Goal: Task Accomplishment & Management: Manage account settings

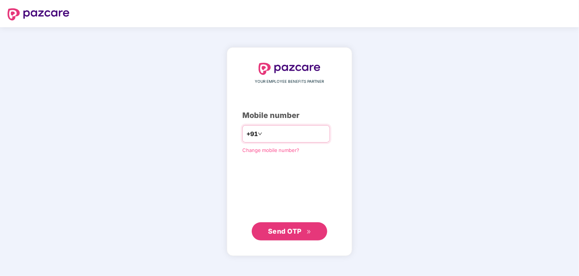
click at [275, 134] on input "number" at bounding box center [295, 134] width 62 height 12
type input "**********"
click at [287, 228] on span "Send OTP" at bounding box center [285, 231] width 34 height 8
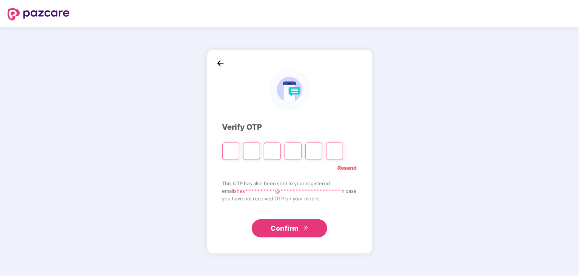
type input "*"
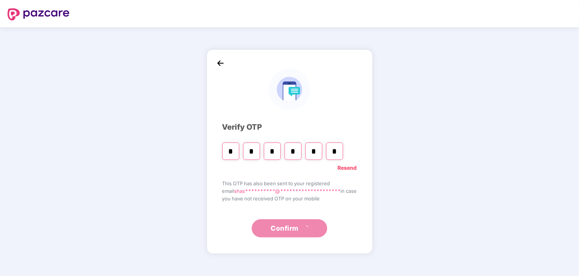
type input "*"
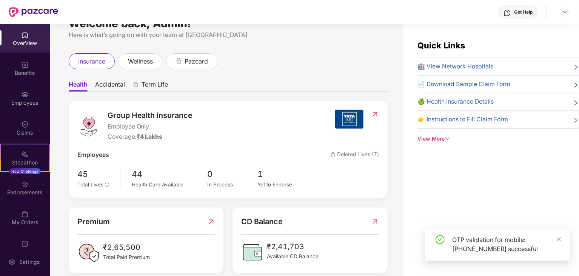
scroll to position [29, 0]
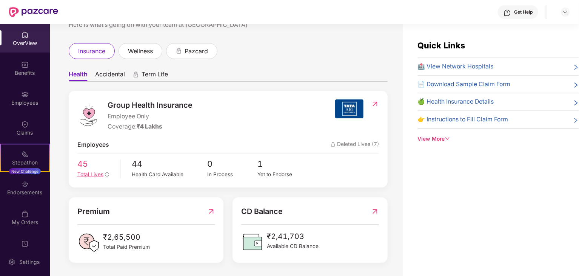
click at [85, 164] on span "45" at bounding box center [96, 163] width 38 height 13
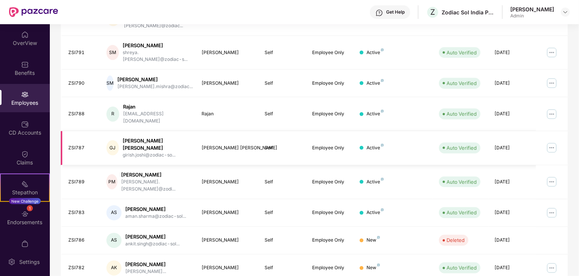
scroll to position [187, 0]
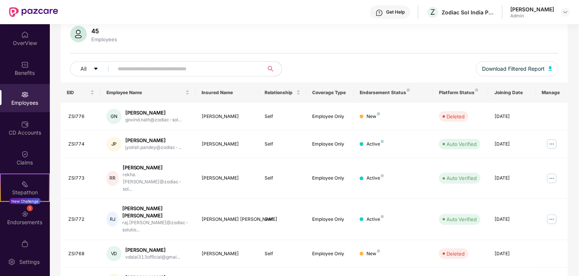
scroll to position [0, 0]
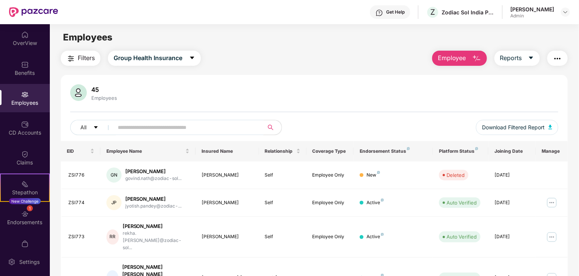
click at [133, 134] on span at bounding box center [186, 127] width 155 height 15
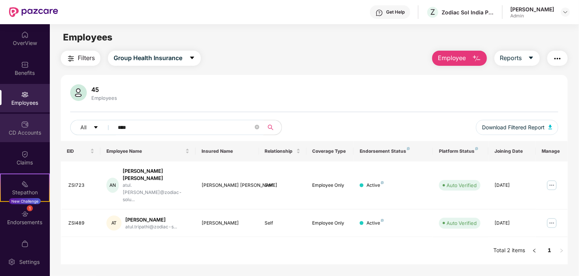
drag, startPoint x: 142, startPoint y: 129, endPoint x: 9, endPoint y: 130, distance: 132.6
click at [9, 130] on div "OverView Benefits Employees CD Accounts Claims Stepathon New Challenge 1 Endors…" at bounding box center [289, 150] width 579 height 252
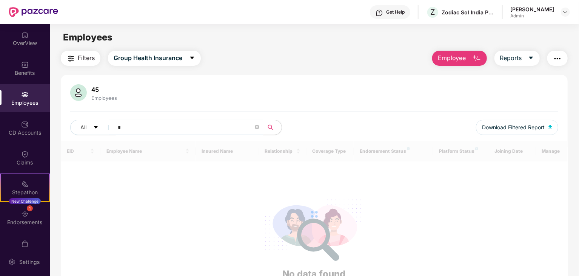
type input "*"
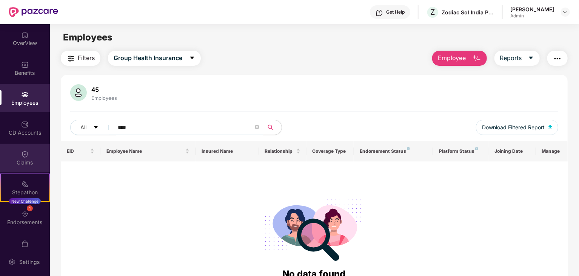
drag, startPoint x: 148, startPoint y: 128, endPoint x: 0, endPoint y: 151, distance: 150.3
click at [0, 151] on div "OverView Benefits Employees CD Accounts Claims Stepathon New Challenge 1 Endors…" at bounding box center [289, 150] width 579 height 252
click at [160, 126] on input "*****" at bounding box center [186, 127] width 136 height 11
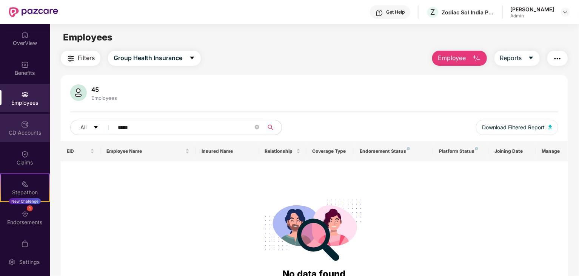
drag, startPoint x: 157, startPoint y: 130, endPoint x: 0, endPoint y: 123, distance: 156.9
click at [0, 123] on div "OverView Benefits Employees CD Accounts Claims Stepathon New Challenge 1 Endors…" at bounding box center [289, 150] width 579 height 252
click at [169, 127] on input "*******" at bounding box center [186, 127] width 136 height 11
drag, startPoint x: 166, startPoint y: 127, endPoint x: 0, endPoint y: 132, distance: 165.9
click at [0, 132] on div "OverView Benefits Employees CD Accounts Claims Stepathon New Challenge 1 Endors…" at bounding box center [289, 150] width 579 height 252
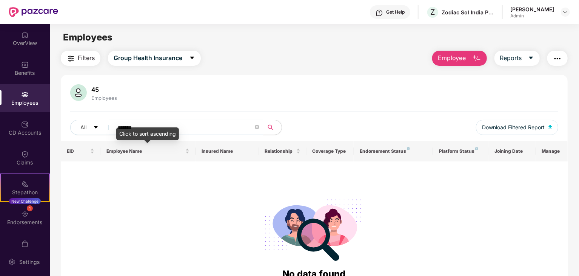
click at [122, 127] on input "*******" at bounding box center [186, 127] width 136 height 11
click at [121, 127] on input "*******" at bounding box center [186, 127] width 136 height 11
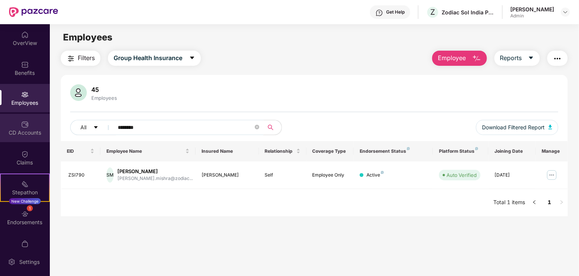
drag, startPoint x: 156, startPoint y: 129, endPoint x: 0, endPoint y: 124, distance: 156.1
click at [0, 124] on div "OverView Benefits Employees CD Accounts Claims Stepathon New Challenge 1 Endors…" at bounding box center [289, 150] width 579 height 252
type input "********"
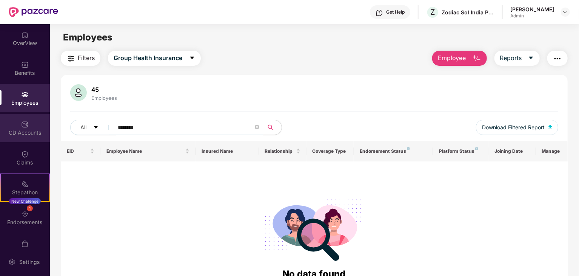
drag, startPoint x: 159, startPoint y: 129, endPoint x: 12, endPoint y: 127, distance: 146.2
click at [13, 128] on div "OverView Benefits Employees CD Accounts Claims Stepathon New Challenge 1 Endors…" at bounding box center [289, 150] width 579 height 252
click at [248, 86] on div "45 Employees" at bounding box center [314, 93] width 488 height 18
click at [434, 92] on div "45 Employees" at bounding box center [314, 93] width 488 height 18
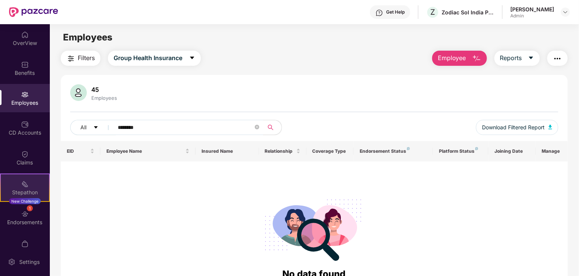
click at [25, 186] on img at bounding box center [25, 184] width 8 height 8
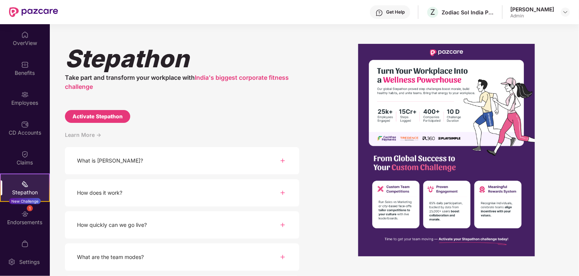
click at [226, 131] on div "Learn More ->" at bounding box center [182, 138] width 235 height 17
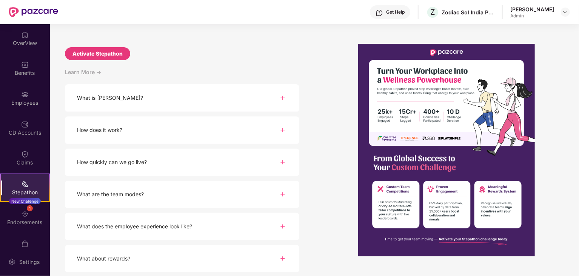
scroll to position [63, 0]
click at [12, 221] on div "Endorsements" at bounding box center [25, 222] width 50 height 8
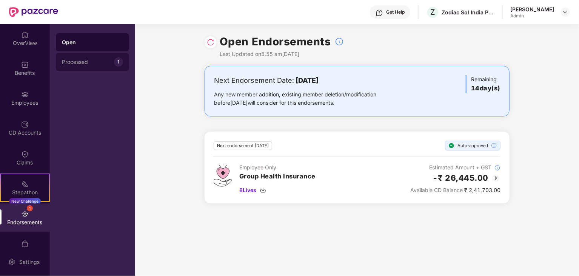
click at [96, 64] on div "Processed" at bounding box center [88, 62] width 52 height 6
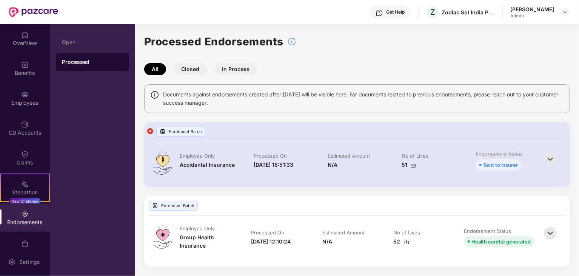
click at [388, 71] on div "All Closed In Process" at bounding box center [357, 69] width 426 height 12
